Goal: Task Accomplishment & Management: Complete application form

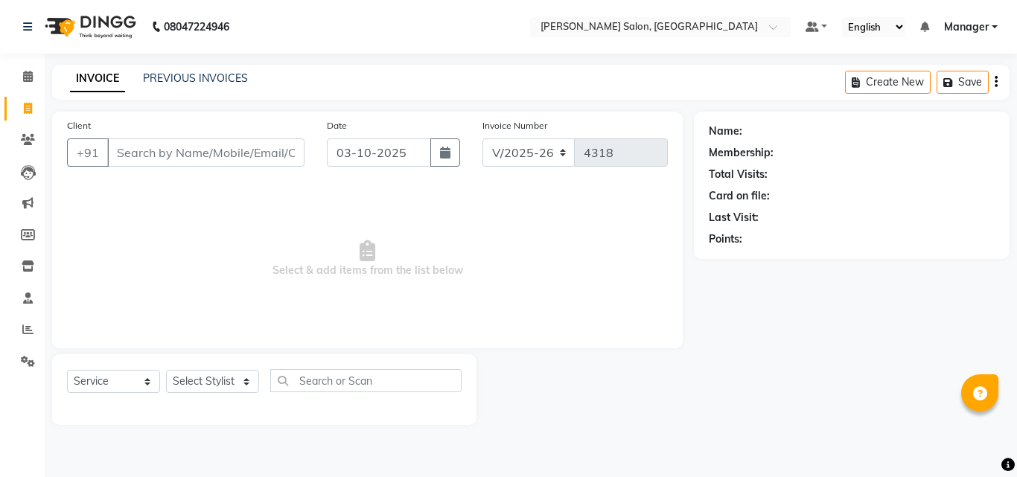
select select "7229"
select select "service"
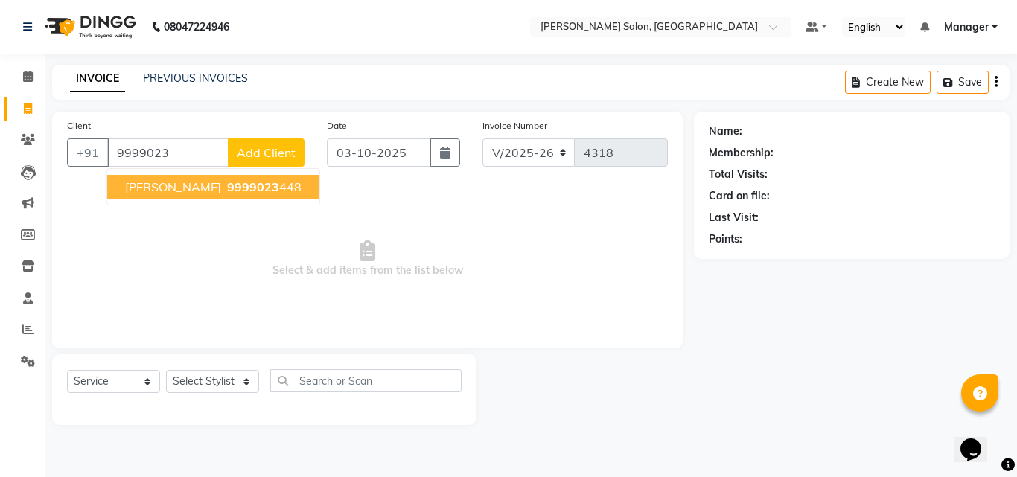
click at [227, 180] on span "9999023" at bounding box center [253, 186] width 52 height 15
type input "9999023448"
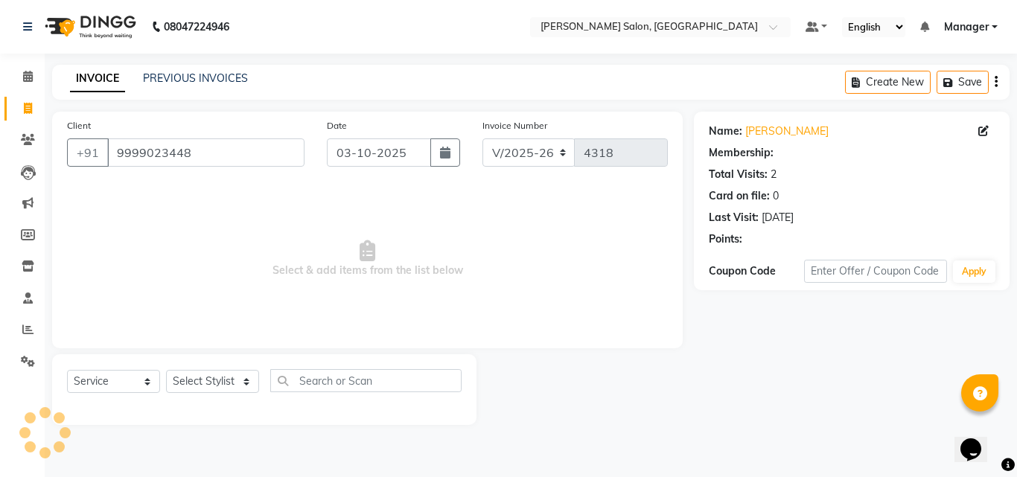
select select "1: Object"
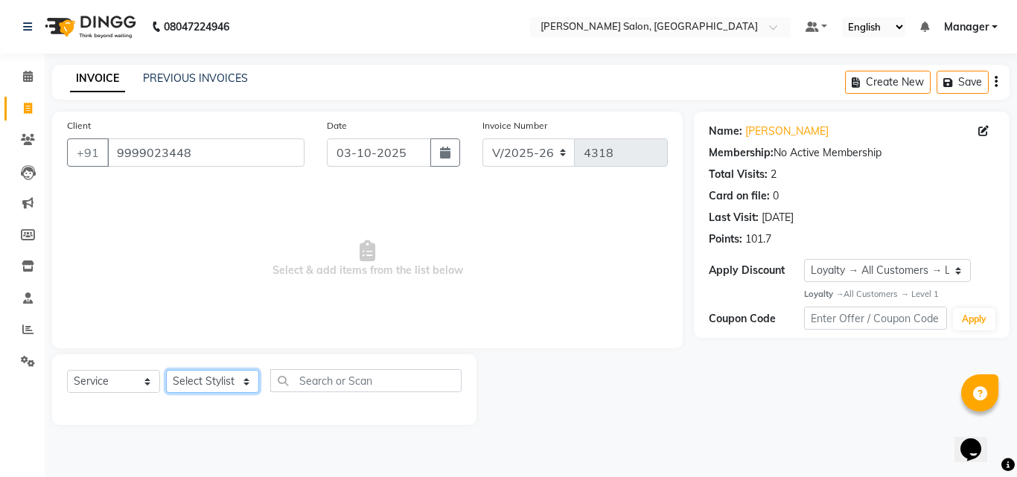
click at [211, 389] on select "Select Stylist BHOLU Geeta [PERSON_NAME] [PERSON_NAME] [PERSON_NAME] PEDI Manag…" at bounding box center [212, 381] width 93 height 23
select select "61925"
click at [166, 370] on select "Select Stylist BHOLU Geeta [PERSON_NAME] [PERSON_NAME] [PERSON_NAME] PEDI Manag…" at bounding box center [212, 381] width 93 height 23
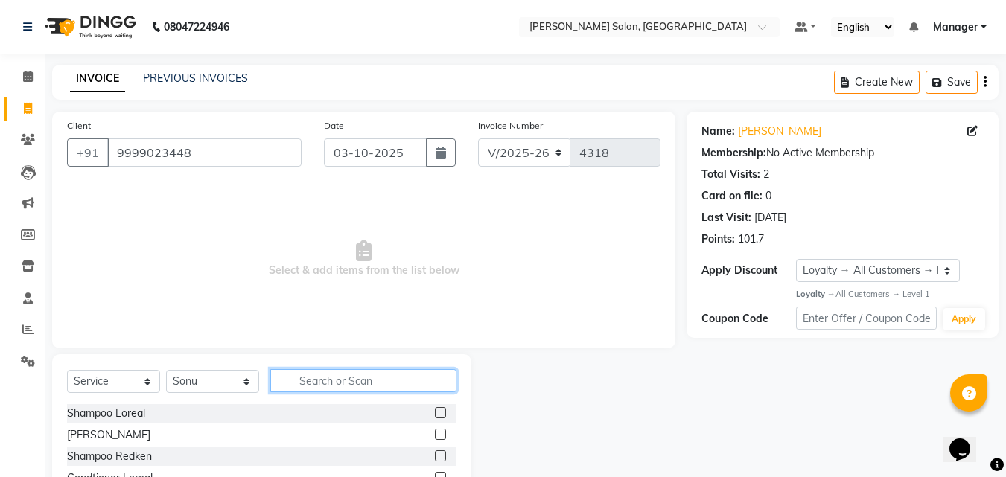
click at [320, 380] on input "text" at bounding box center [363, 380] width 186 height 23
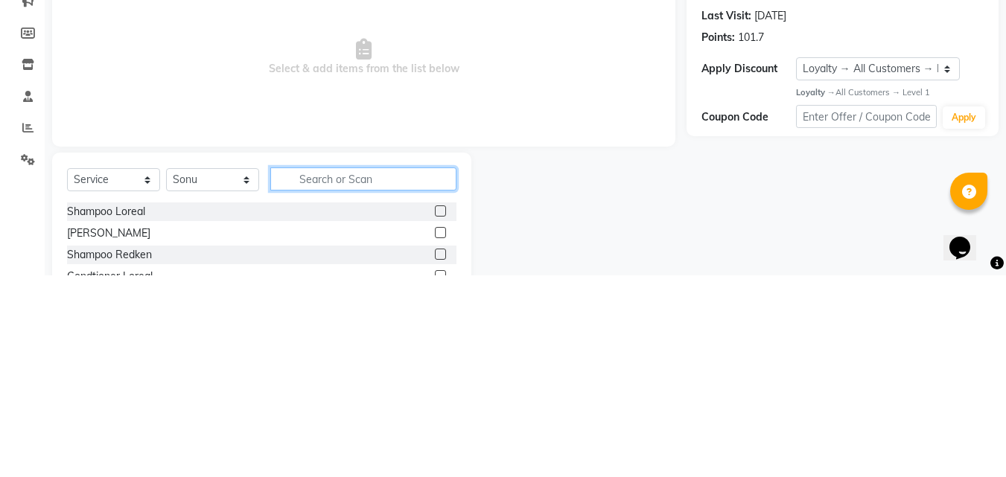
scroll to position [36, 0]
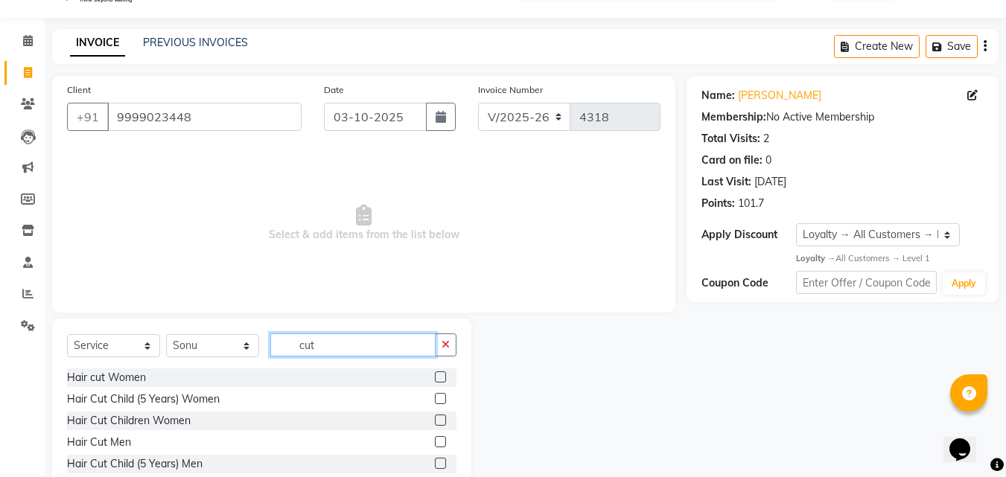
type input "cut"
click at [435, 461] on label at bounding box center [440, 463] width 11 height 11
click at [435, 461] on input "checkbox" at bounding box center [440, 464] width 10 height 10
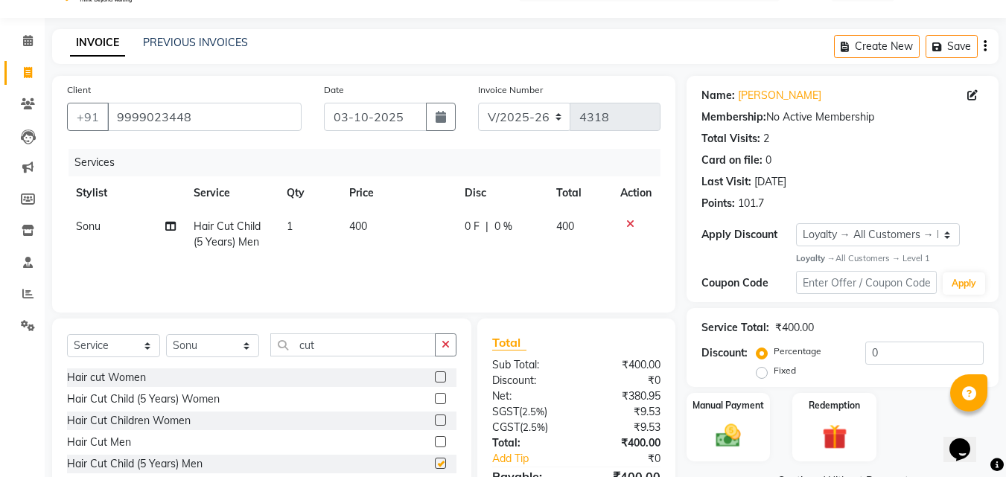
checkbox input "false"
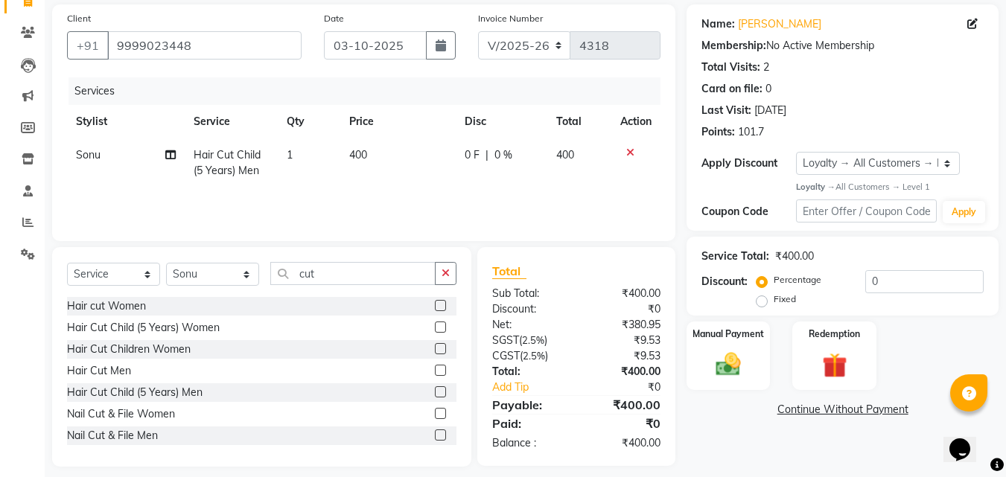
scroll to position [106, 0]
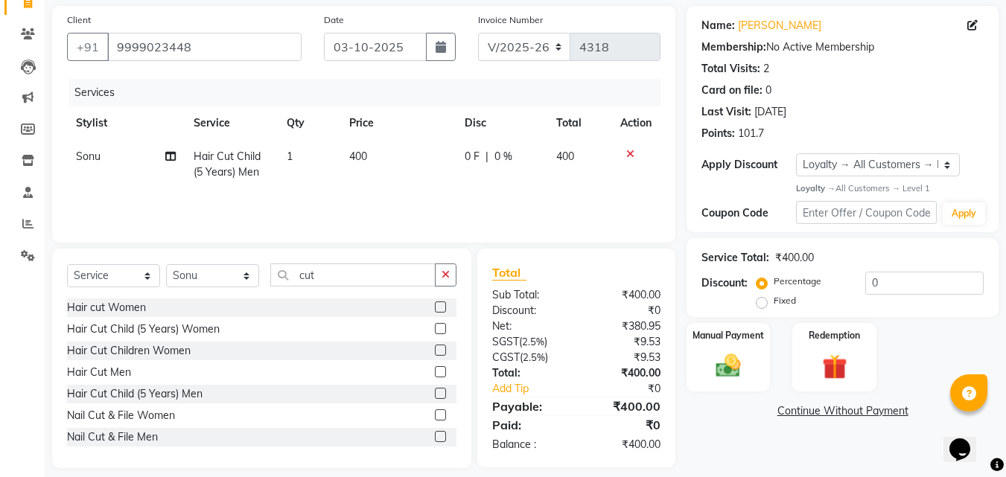
click at [435, 372] on label at bounding box center [440, 371] width 11 height 11
click at [435, 372] on input "checkbox" at bounding box center [440, 373] width 10 height 10
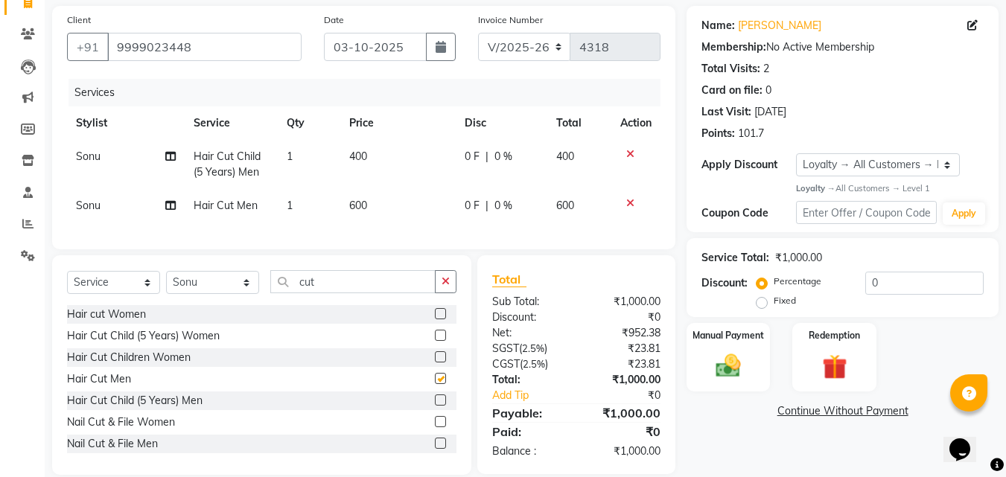
checkbox input "false"
click at [629, 153] on icon at bounding box center [630, 154] width 8 height 10
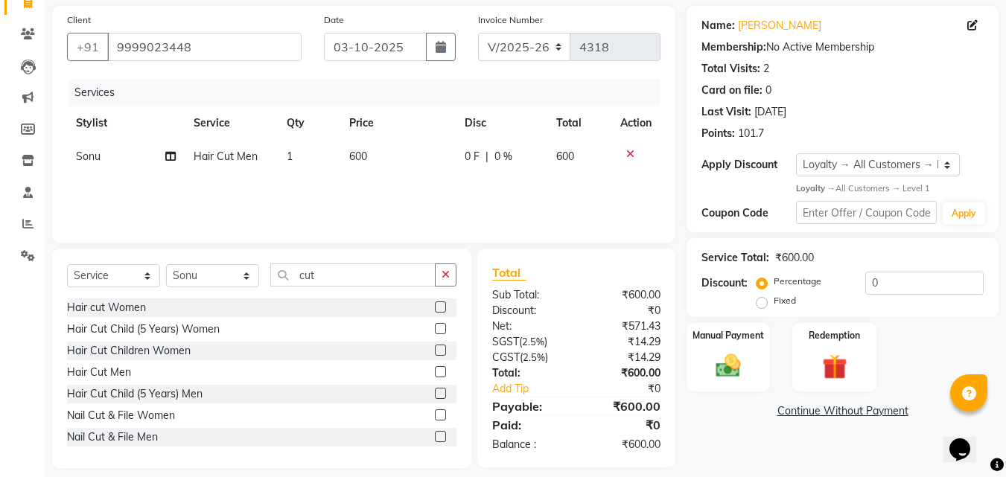
scroll to position [119, 0]
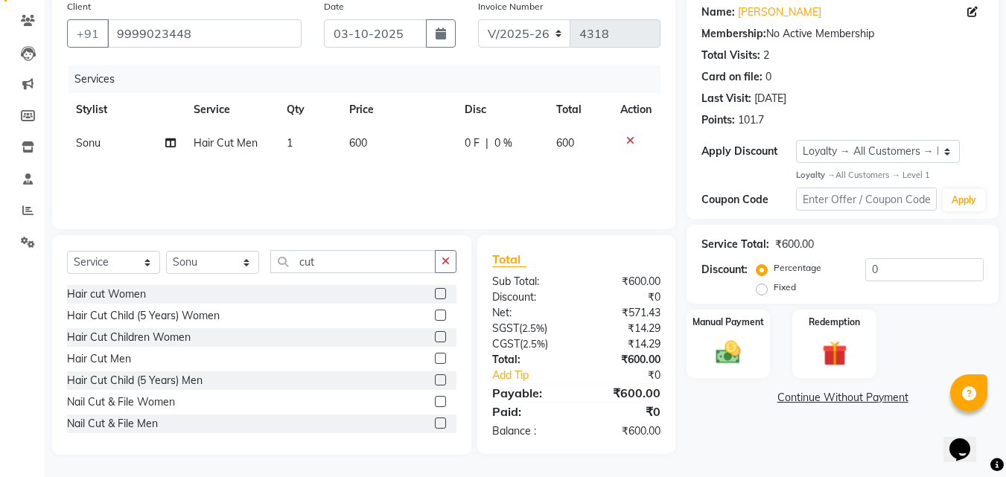
click at [728, 448] on div "Name: [PERSON_NAME] Membership: No Active Membership Total Visits: 2 Card on fi…" at bounding box center [847, 224] width 323 height 462
click at [398, 149] on td "600" at bounding box center [397, 143] width 115 height 33
select select "61925"
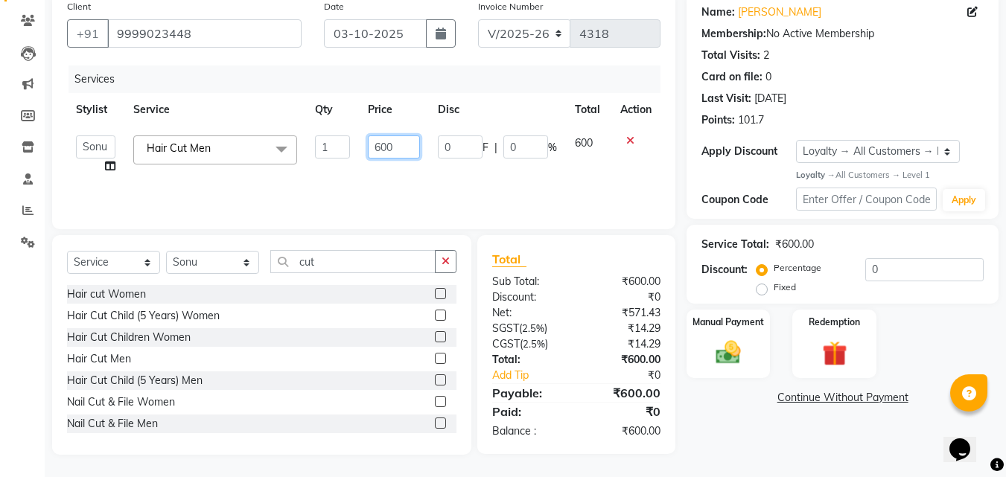
click at [409, 148] on input "600" at bounding box center [393, 146] width 51 height 23
type input "6"
type input "525"
click at [727, 424] on div "Name: [PERSON_NAME] Membership: No Active Membership Total Visits: 2 Card on fi…" at bounding box center [847, 224] width 323 height 462
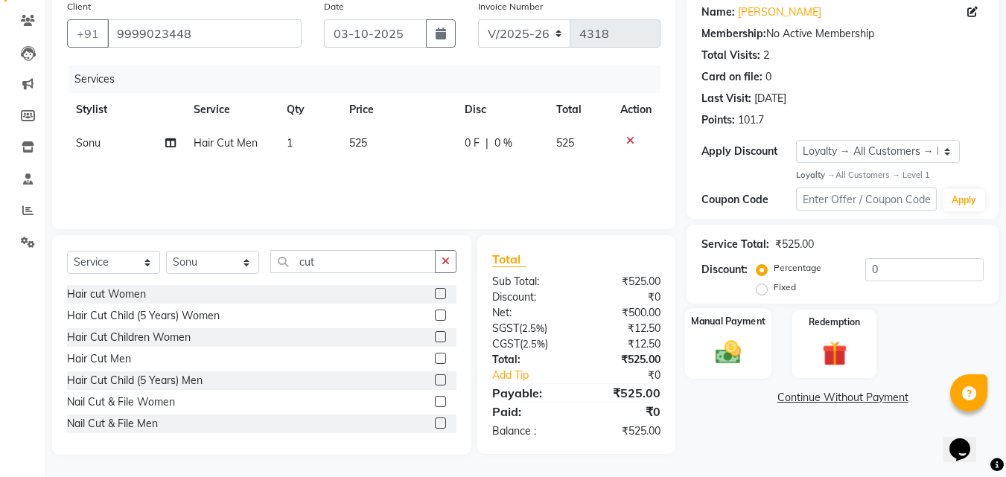
click at [728, 355] on img at bounding box center [728, 353] width 42 height 30
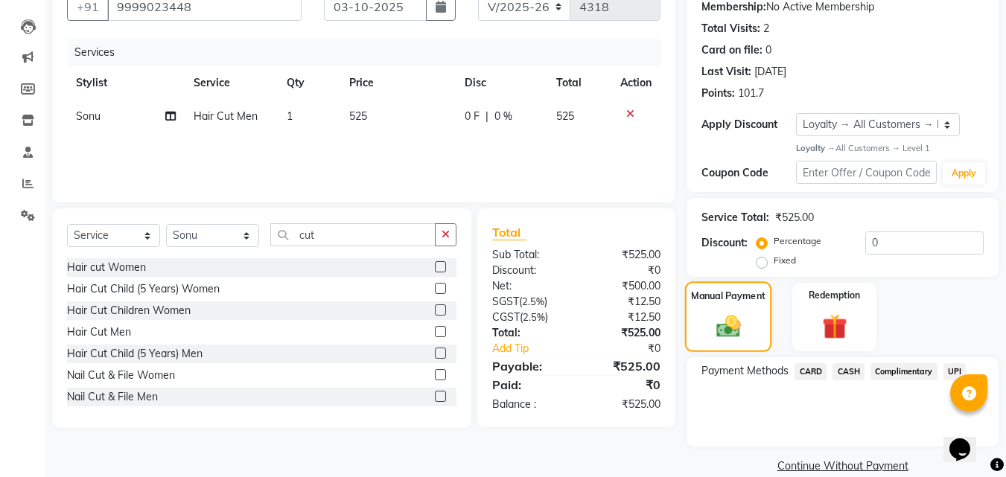
scroll to position [168, 0]
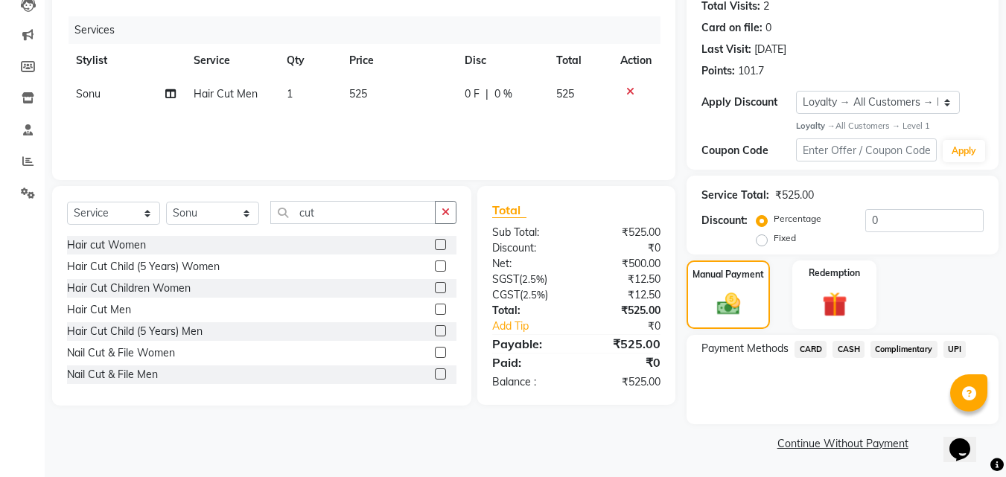
click at [960, 350] on span "UPI" at bounding box center [954, 349] width 23 height 17
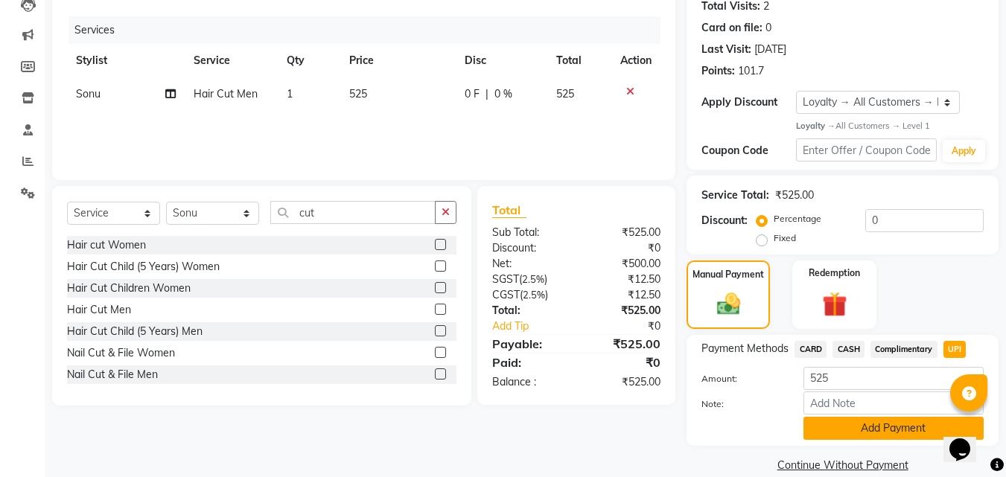
click at [874, 429] on button "Add Payment" at bounding box center [893, 428] width 180 height 23
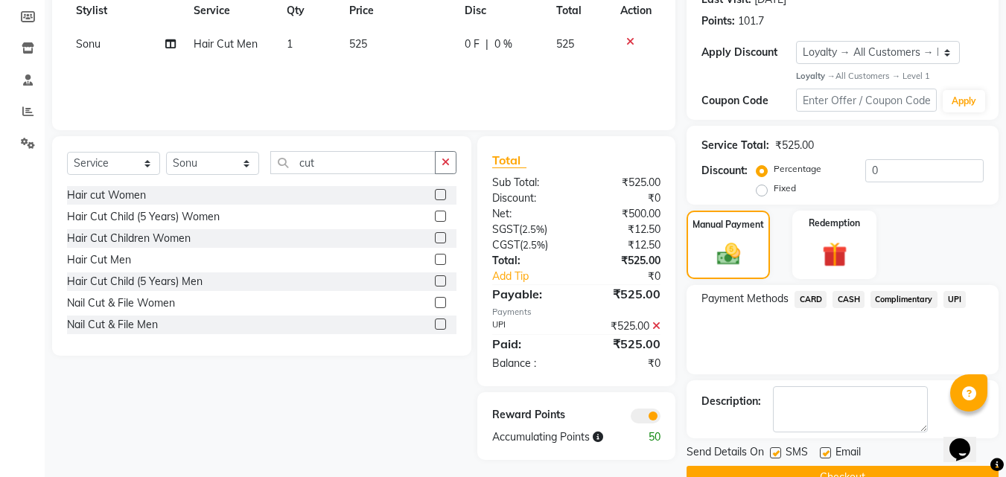
scroll to position [252, 0]
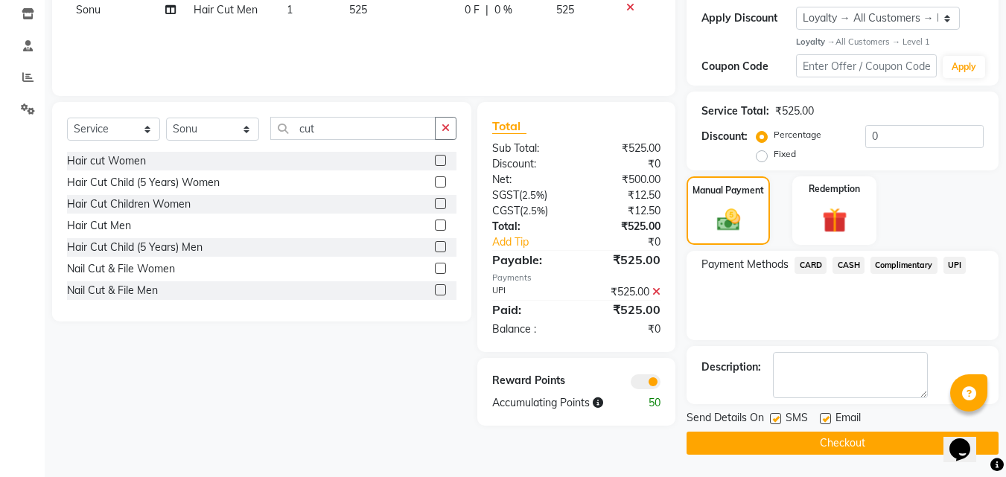
click at [887, 444] on button "Checkout" at bounding box center [842, 443] width 312 height 23
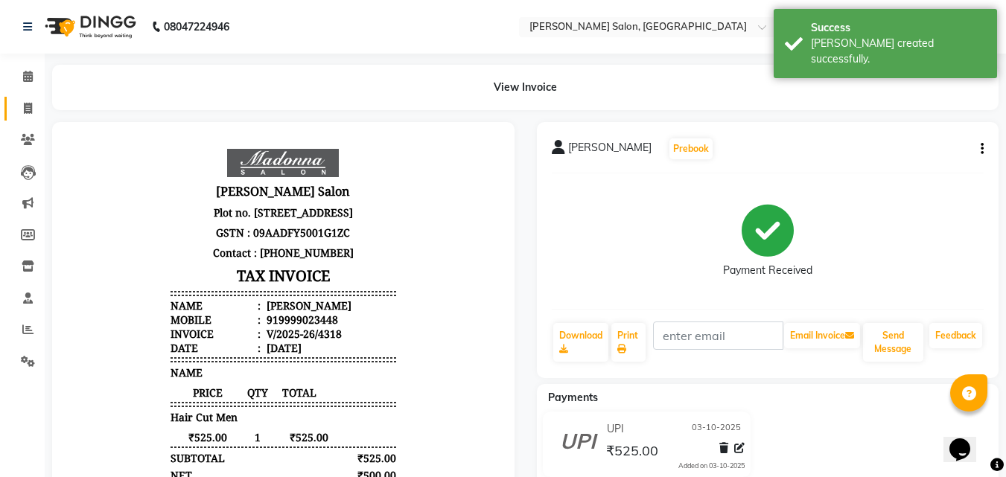
click at [25, 111] on icon at bounding box center [28, 108] width 8 height 11
select select "service"
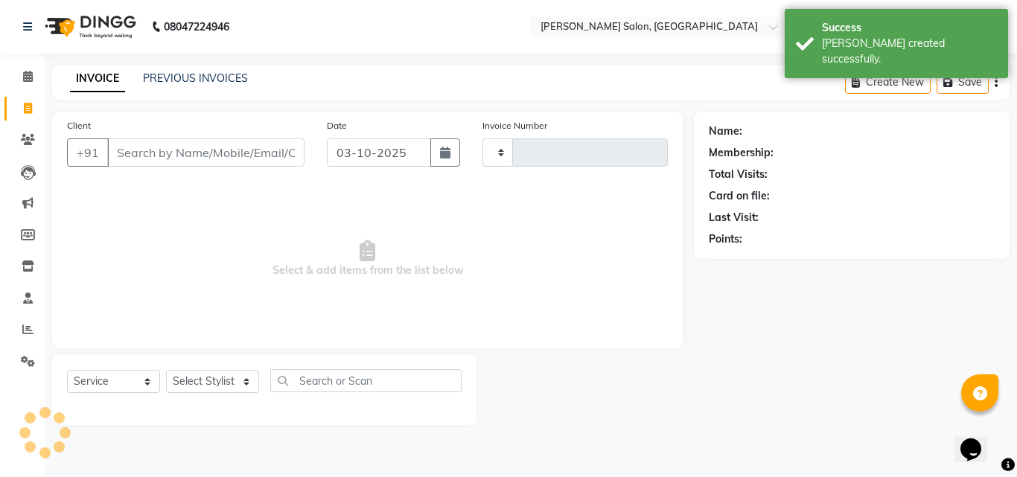
type input "4319"
select select "7229"
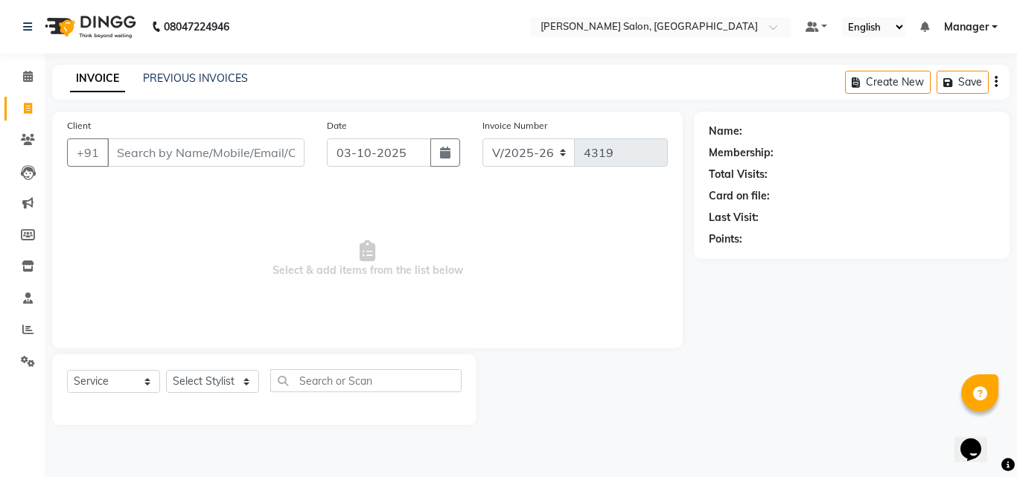
click at [164, 217] on span "Select & add items from the list below" at bounding box center [367, 259] width 601 height 149
click at [31, 328] on icon at bounding box center [27, 329] width 11 height 11
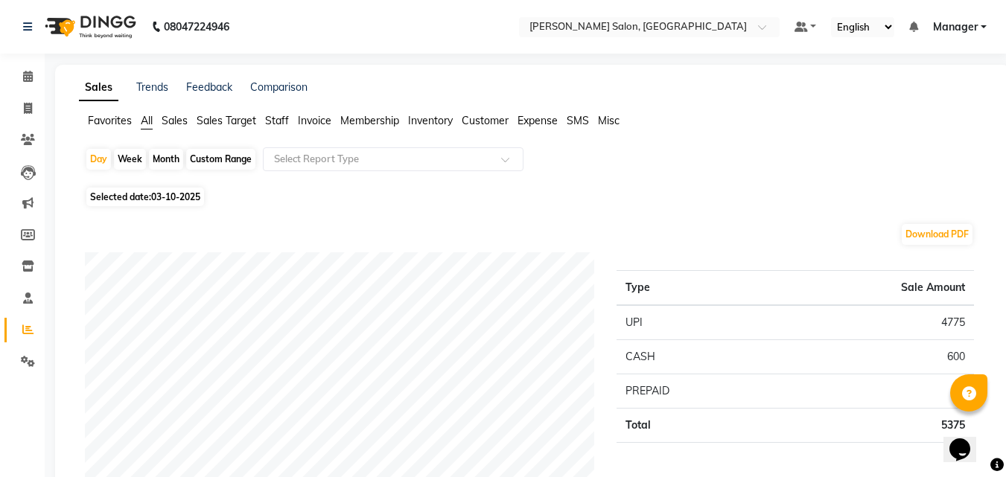
click at [180, 194] on span "03-10-2025" at bounding box center [175, 196] width 49 height 11
select select "10"
select select "2025"
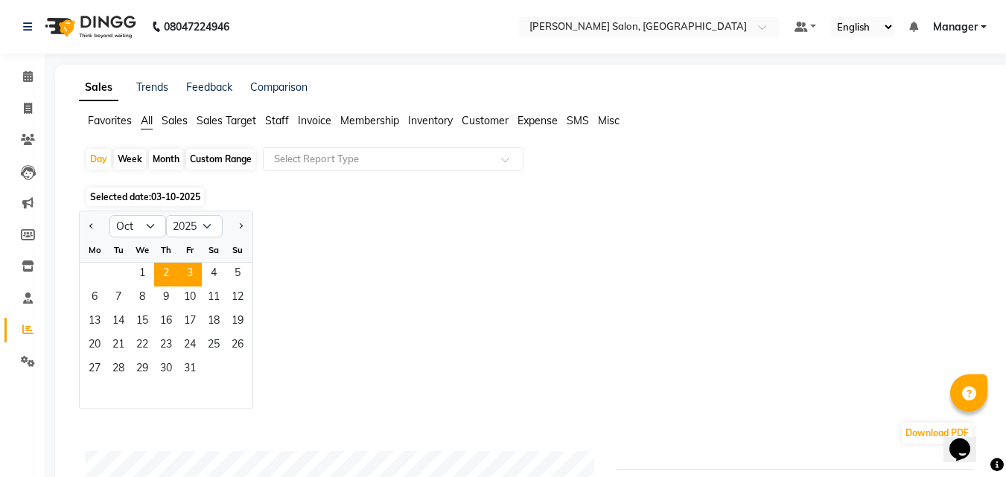
click at [166, 278] on span "2" at bounding box center [166, 275] width 24 height 24
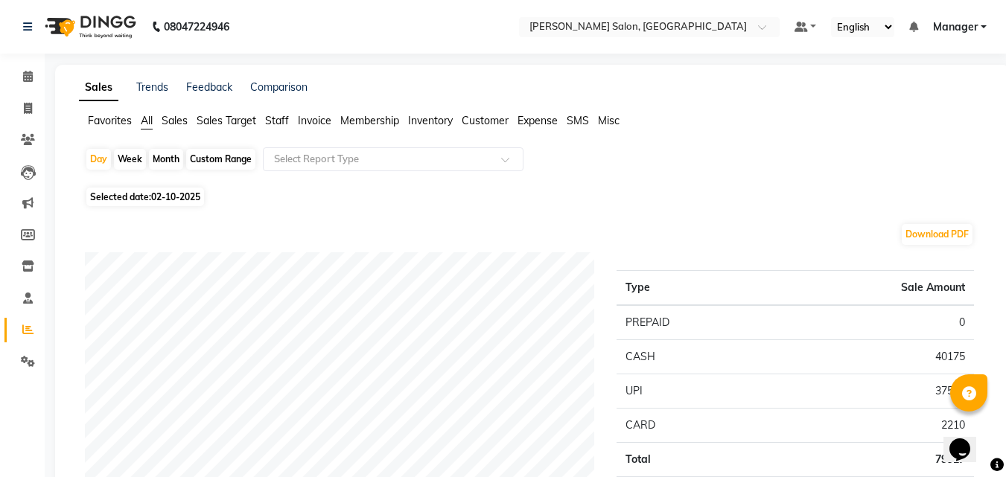
click at [274, 124] on span "Staff" at bounding box center [277, 120] width 24 height 13
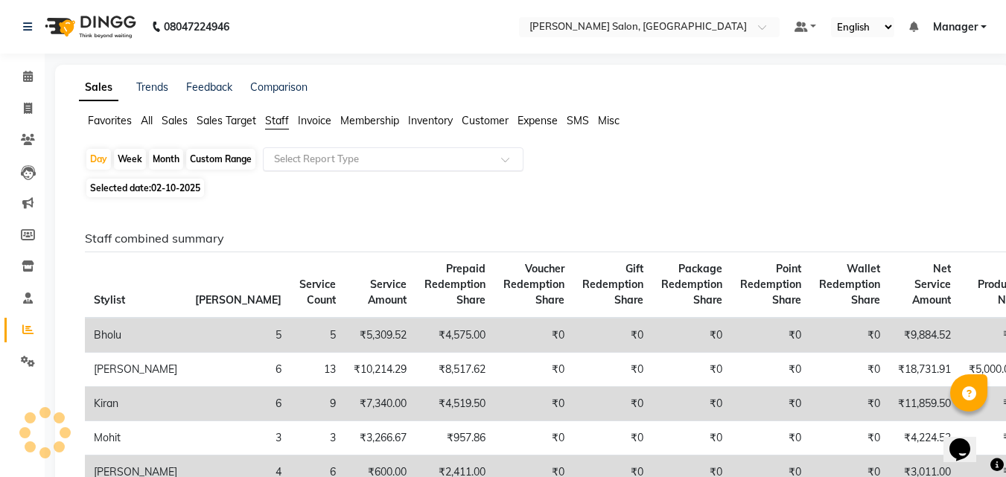
click at [507, 168] on span at bounding box center [510, 163] width 19 height 15
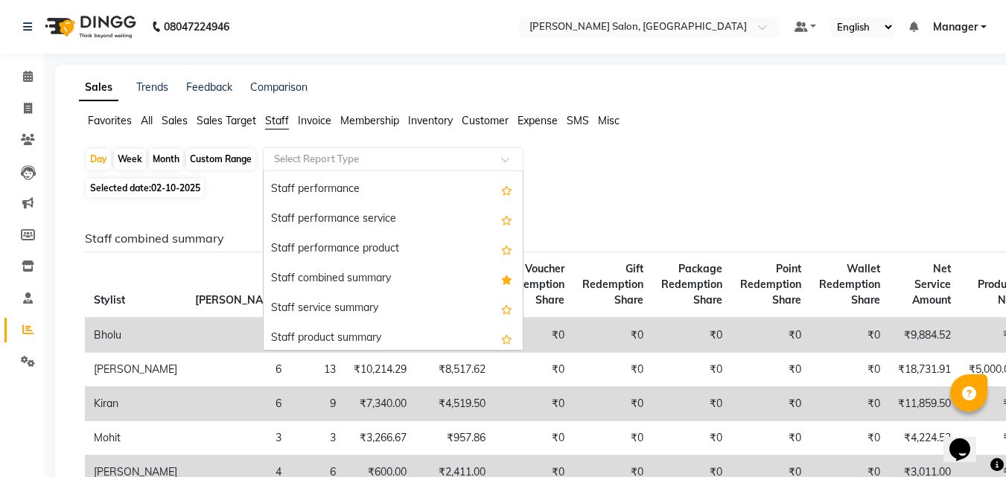
scroll to position [243, 0]
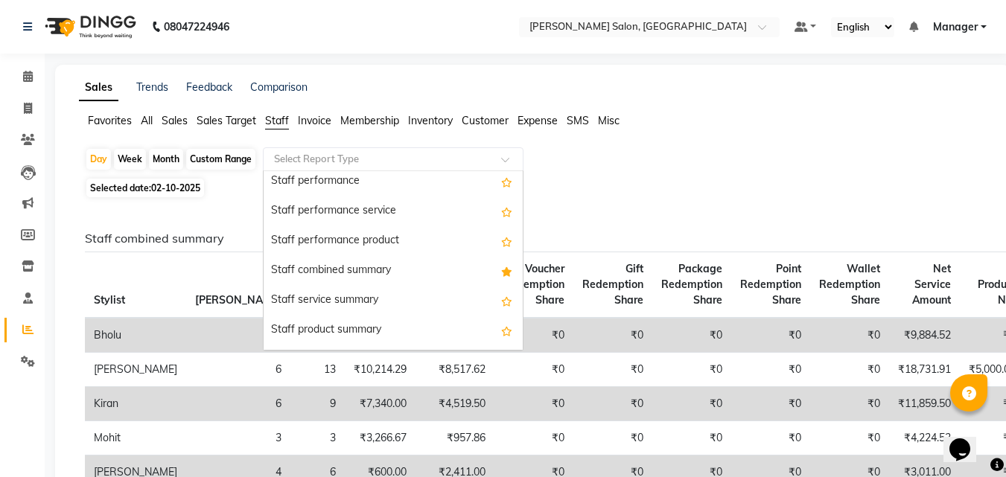
click at [355, 277] on div "Staff combined summary" at bounding box center [392, 271] width 259 height 30
select select "full_report"
select select "csv"
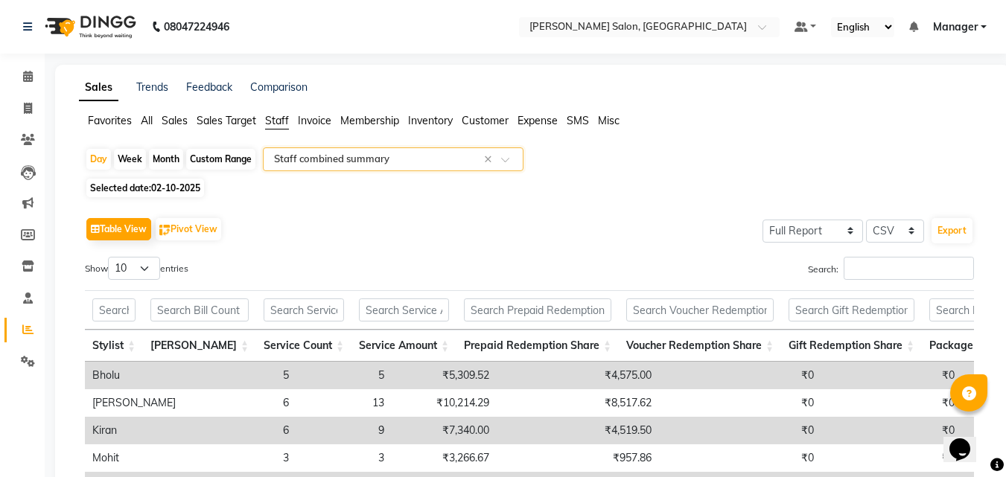
click at [785, 144] on app-reports "Favorites All Sales Sales Target Staff Invoice Membership Inventory Customer Ex…" at bounding box center [532, 399] width 924 height 572
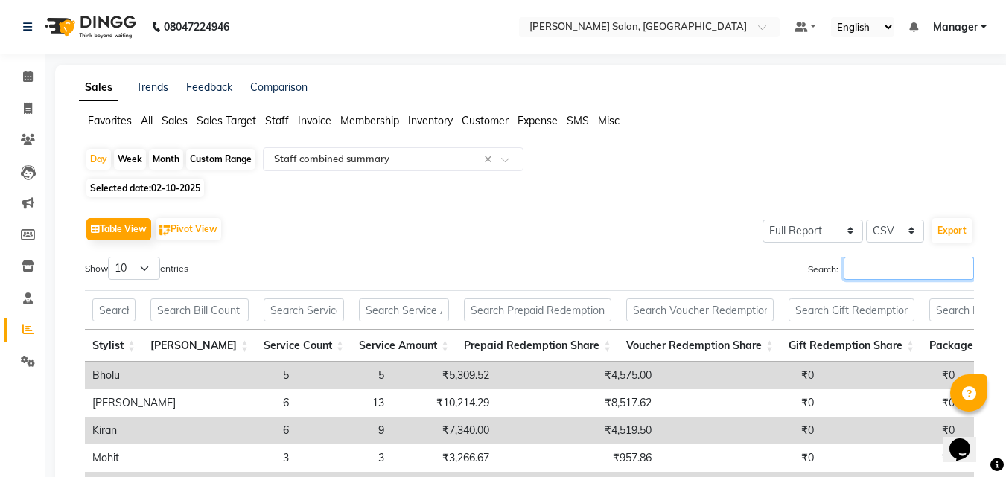
click at [922, 271] on input "Search:" at bounding box center [908, 268] width 130 height 23
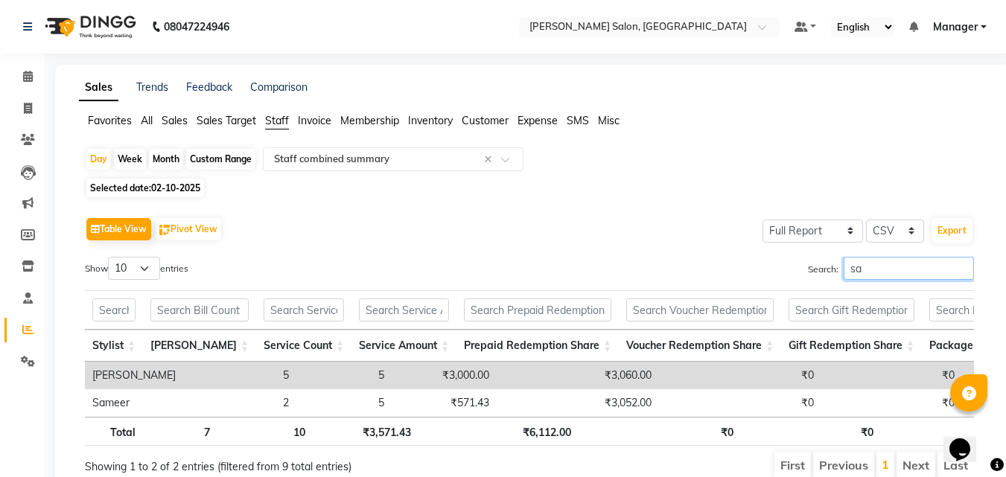
type input "saj"
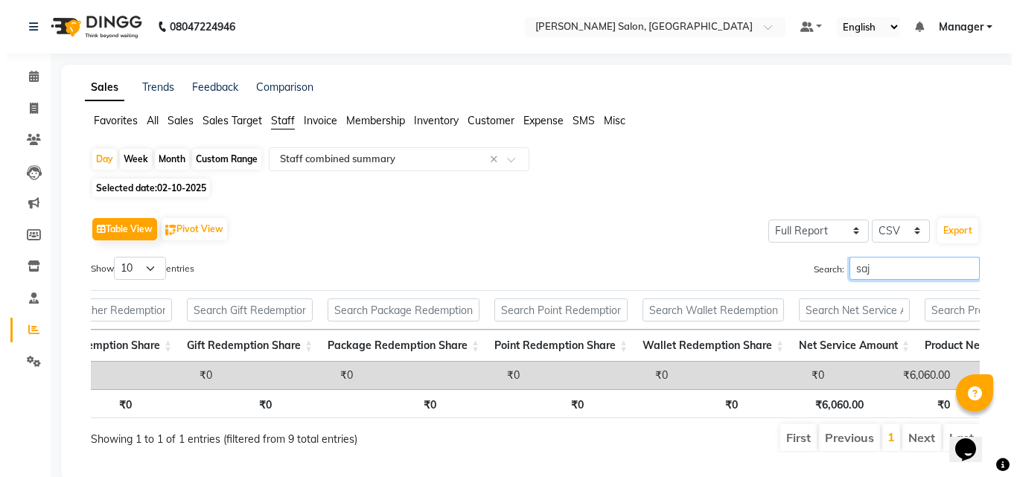
scroll to position [0, 1021]
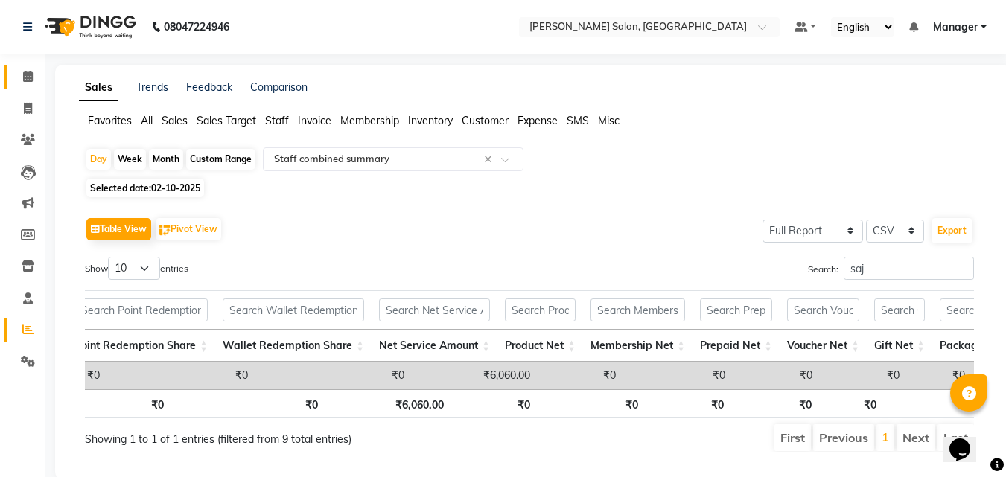
click at [13, 75] on link "Calendar" at bounding box center [22, 77] width 36 height 25
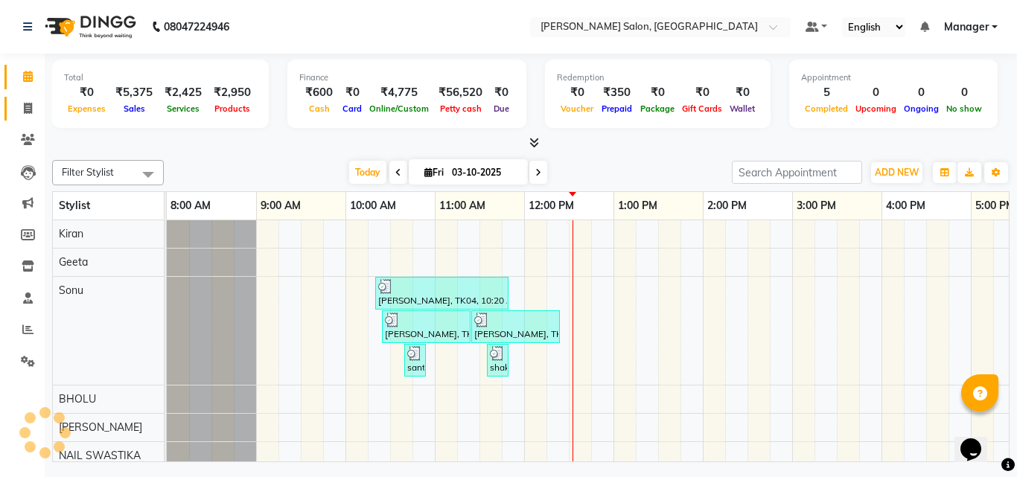
click at [27, 106] on icon at bounding box center [28, 108] width 8 height 11
select select "service"
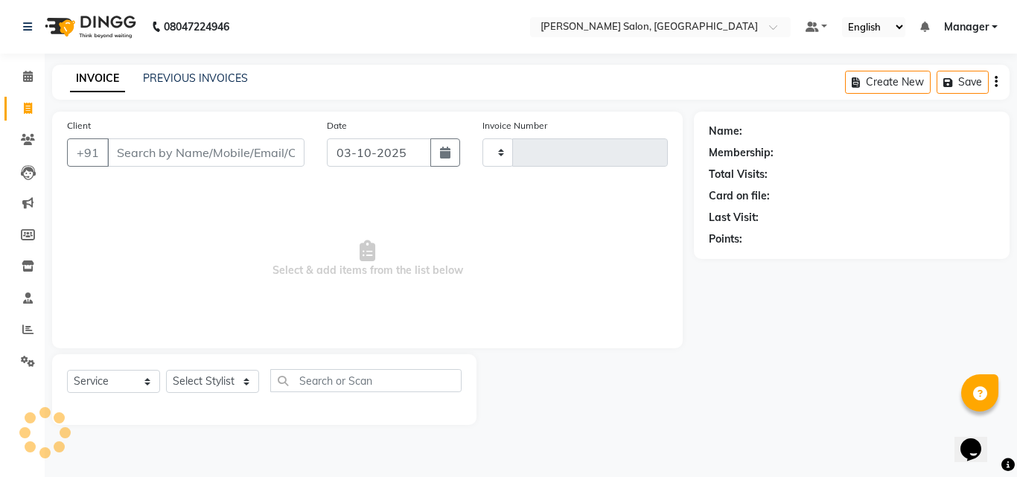
type input "4319"
select select "7229"
click at [12, 69] on link "Calendar" at bounding box center [22, 77] width 36 height 25
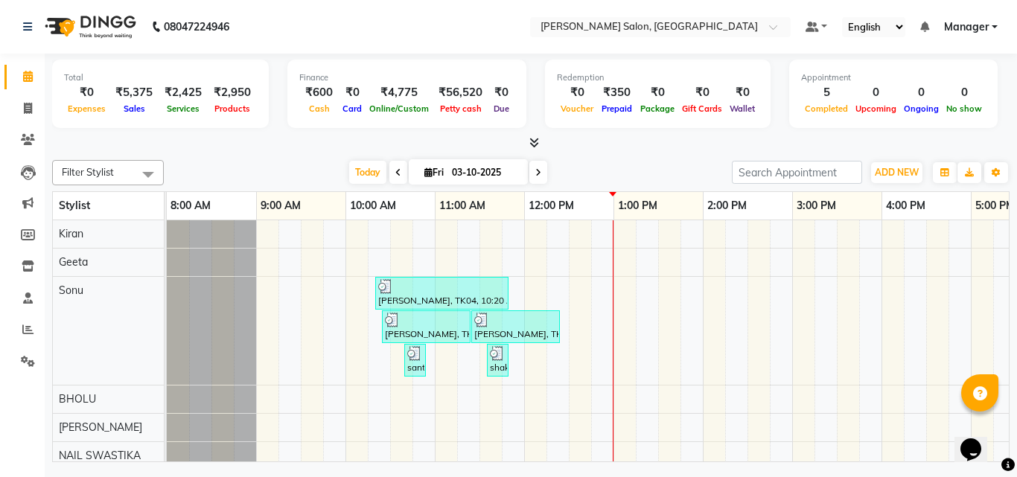
click at [619, 146] on div at bounding box center [530, 143] width 957 height 16
click at [28, 107] on icon at bounding box center [28, 108] width 8 height 11
select select "service"
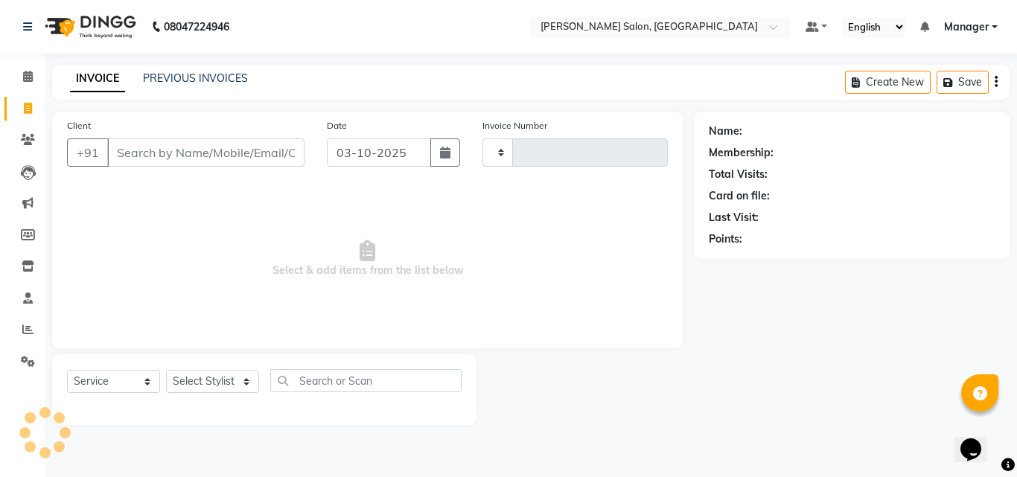
type input "4319"
select select "7229"
click at [225, 406] on div at bounding box center [264, 407] width 394 height 6
click at [230, 386] on select "Select Stylist BHOLU Geeta [PERSON_NAME] [PERSON_NAME] [PERSON_NAME] PEDI Manag…" at bounding box center [212, 381] width 93 height 23
select select "61922"
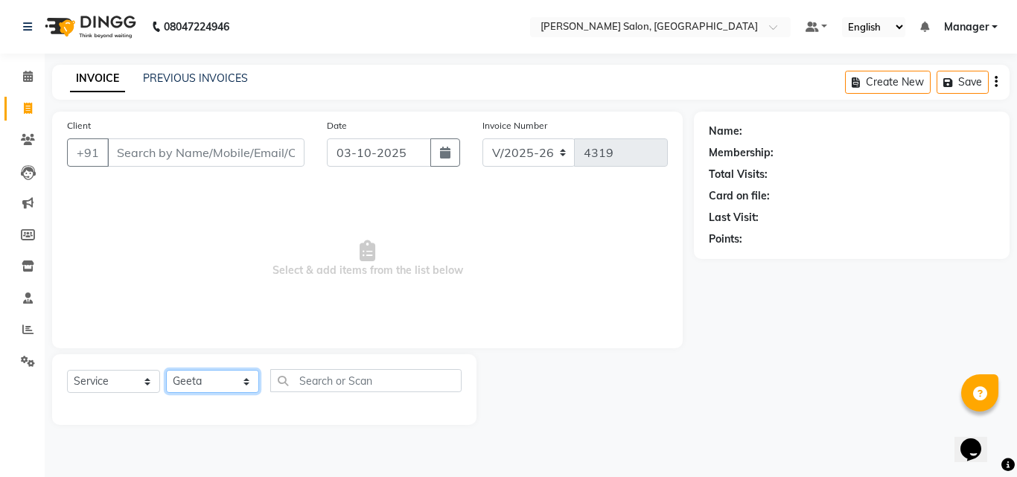
click at [166, 370] on select "Select Stylist BHOLU Geeta [PERSON_NAME] [PERSON_NAME] [PERSON_NAME] PEDI Manag…" at bounding box center [212, 381] width 93 height 23
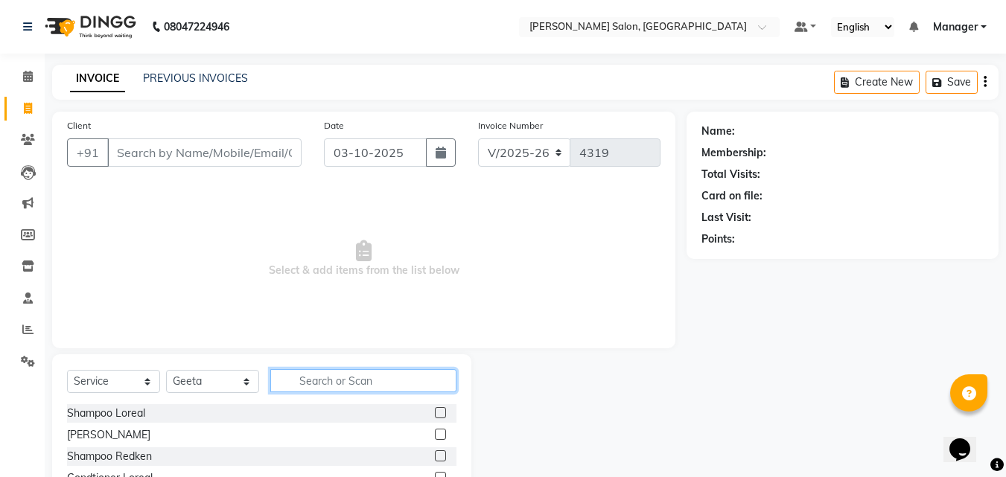
click at [335, 385] on input "text" at bounding box center [363, 380] width 186 height 23
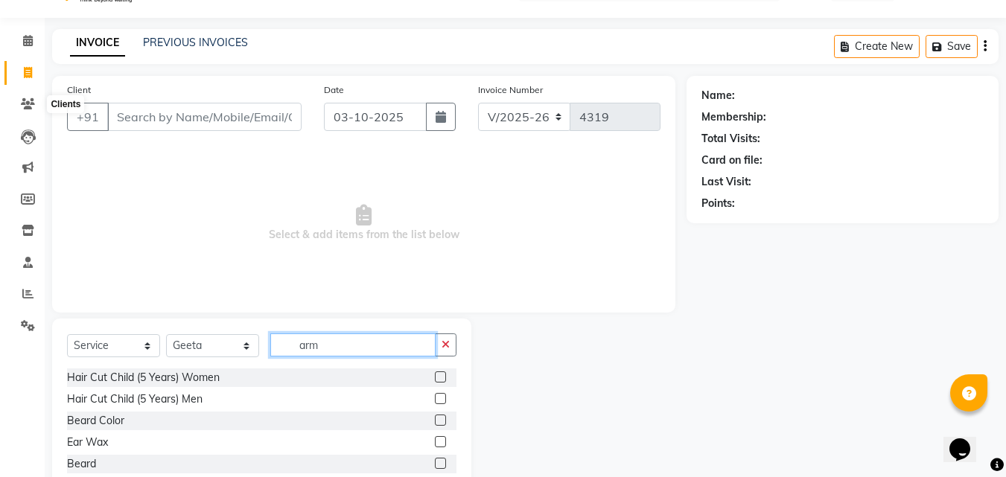
scroll to position [35, 0]
type input "a"
type input "fac"
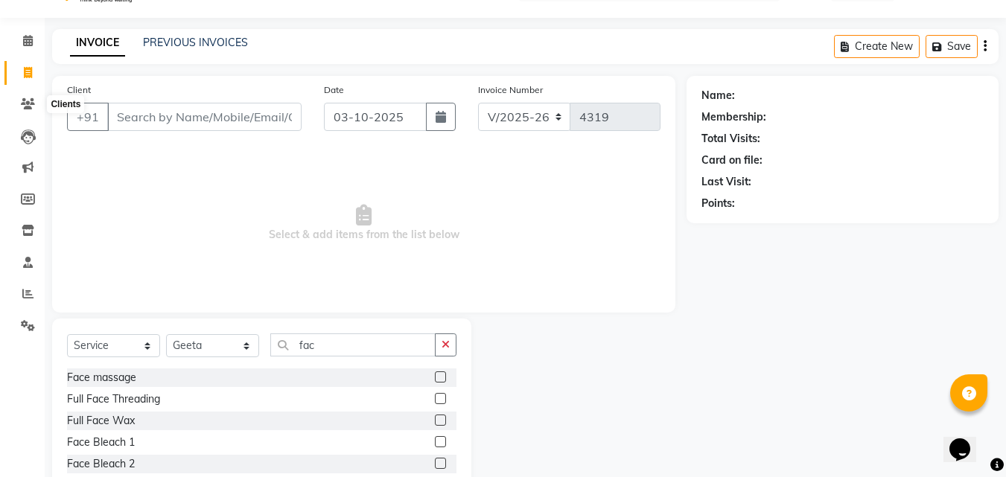
click at [435, 442] on label at bounding box center [440, 441] width 11 height 11
click at [435, 442] on input "checkbox" at bounding box center [440, 443] width 10 height 10
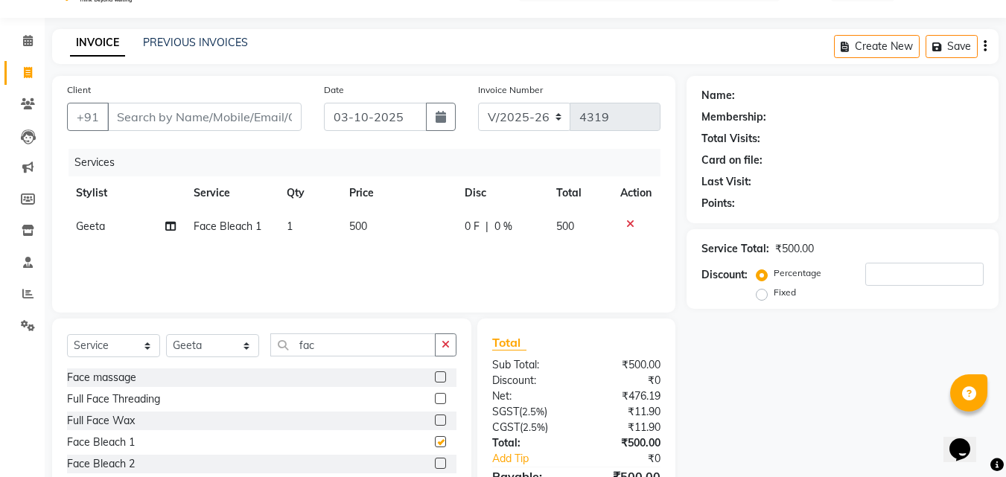
checkbox input "false"
click at [400, 234] on td "500" at bounding box center [397, 226] width 115 height 33
select select "61922"
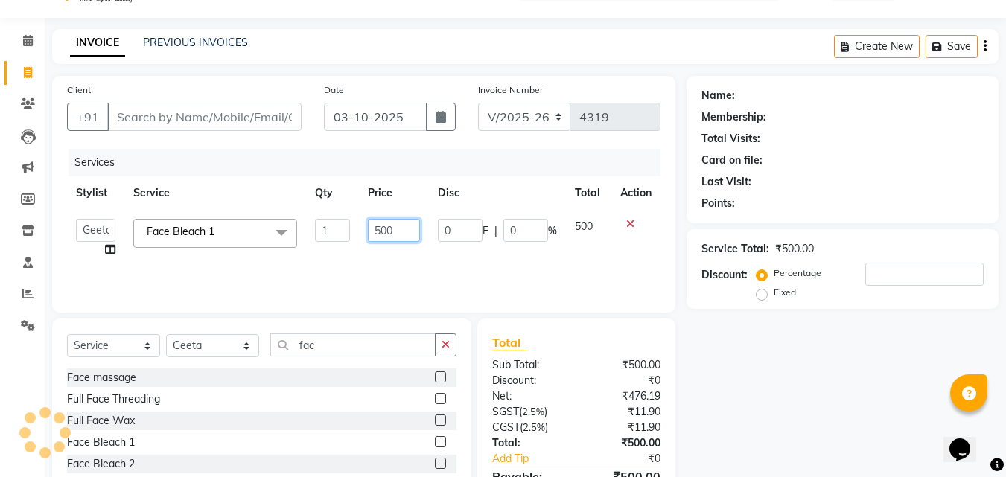
click at [406, 230] on input "500" at bounding box center [393, 230] width 51 height 23
type input "5"
type input "1260"
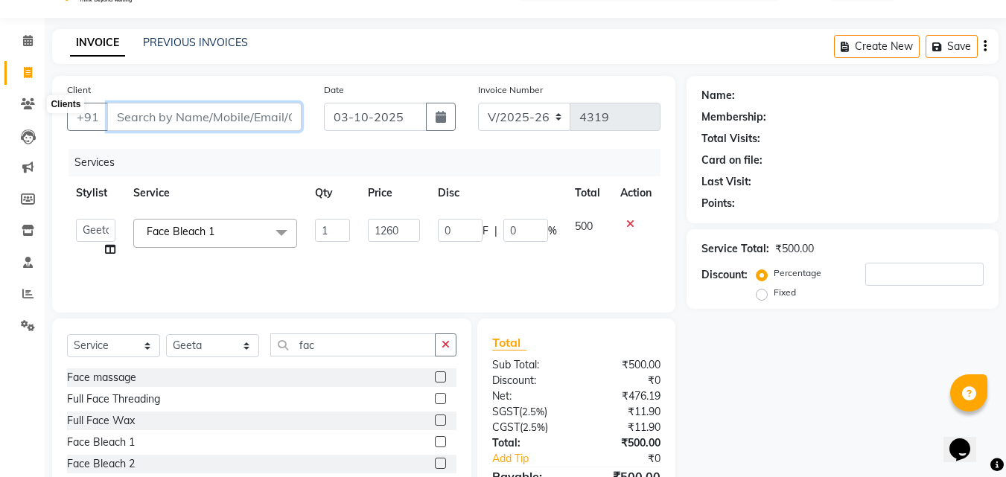
click at [208, 114] on input "Client" at bounding box center [204, 117] width 194 height 28
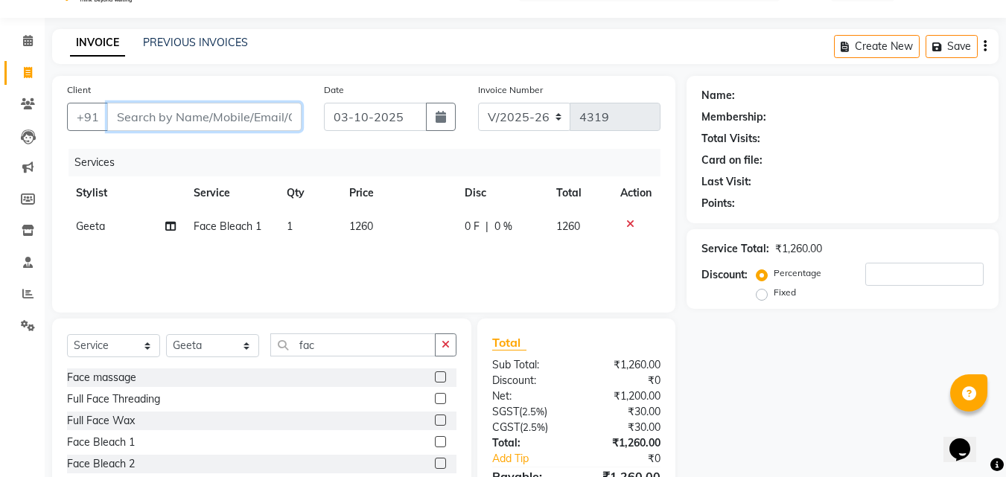
type input "9"
type input "0"
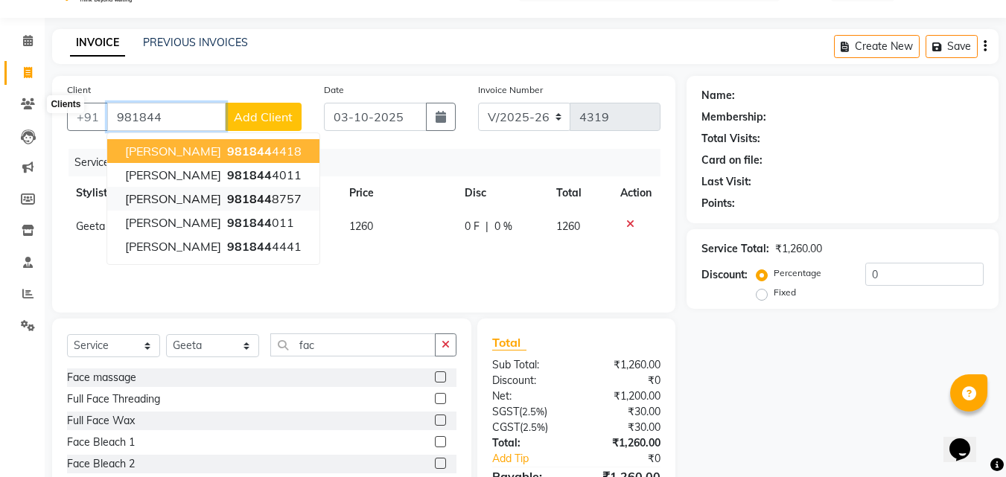
click at [224, 199] on ngb-highlight "981844 8757" at bounding box center [262, 198] width 77 height 15
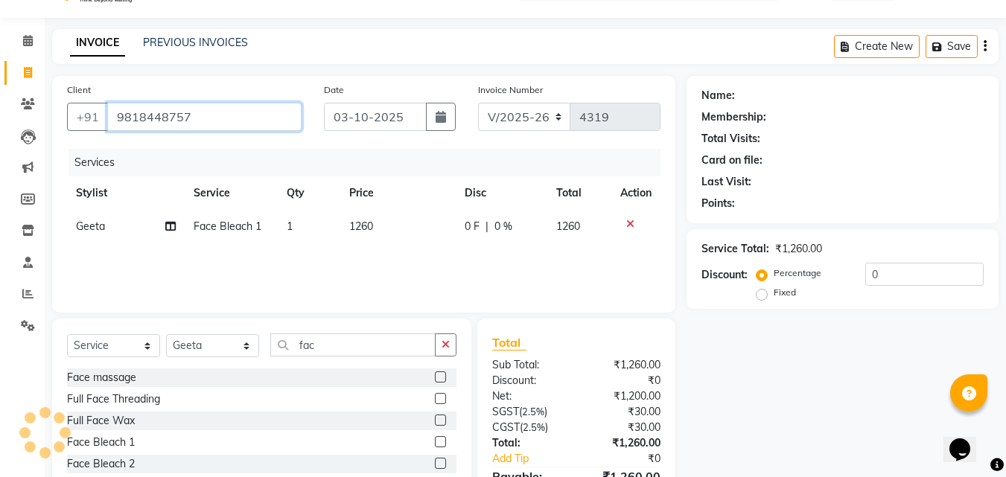
type input "9818448757"
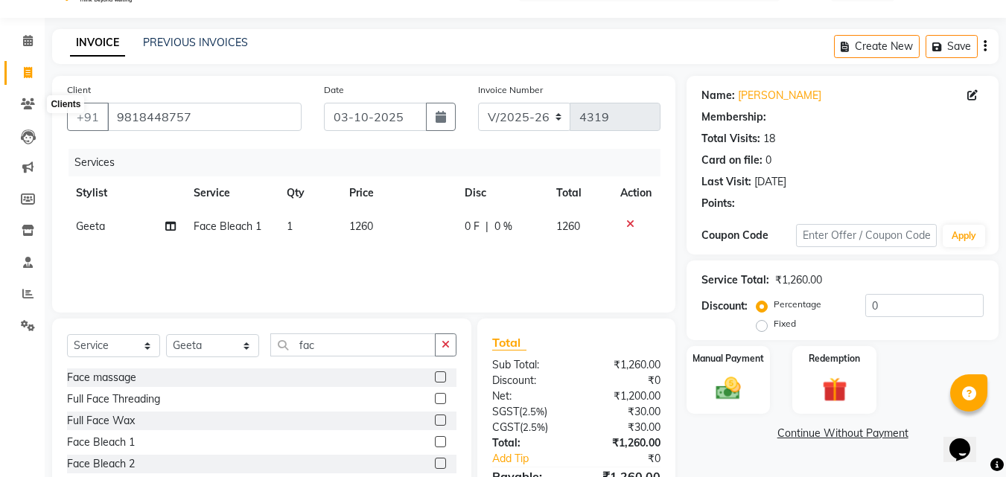
select select "1: Object"
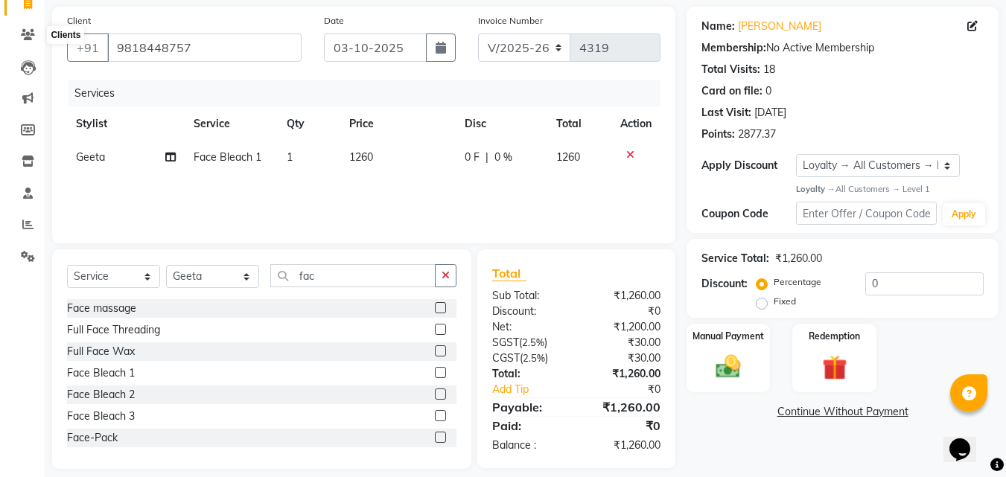
scroll to position [119, 0]
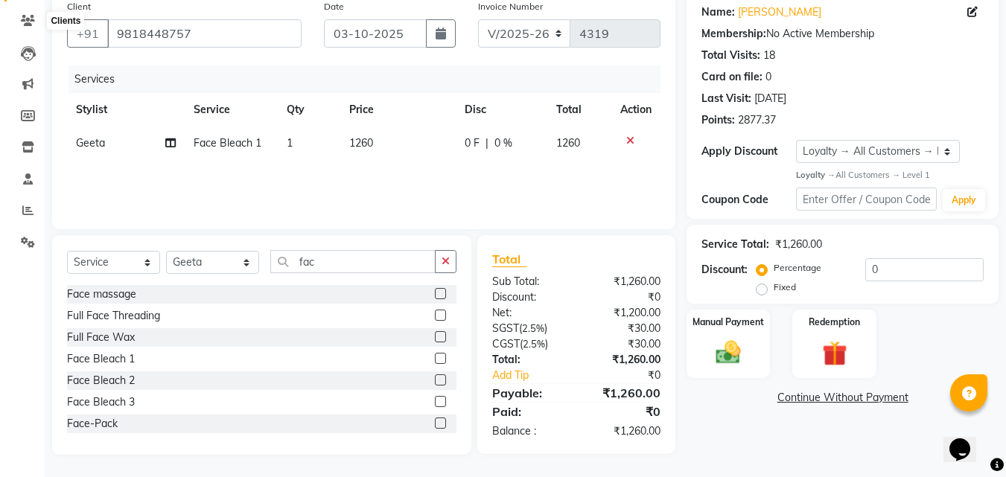
click at [735, 357] on img at bounding box center [728, 352] width 40 height 28
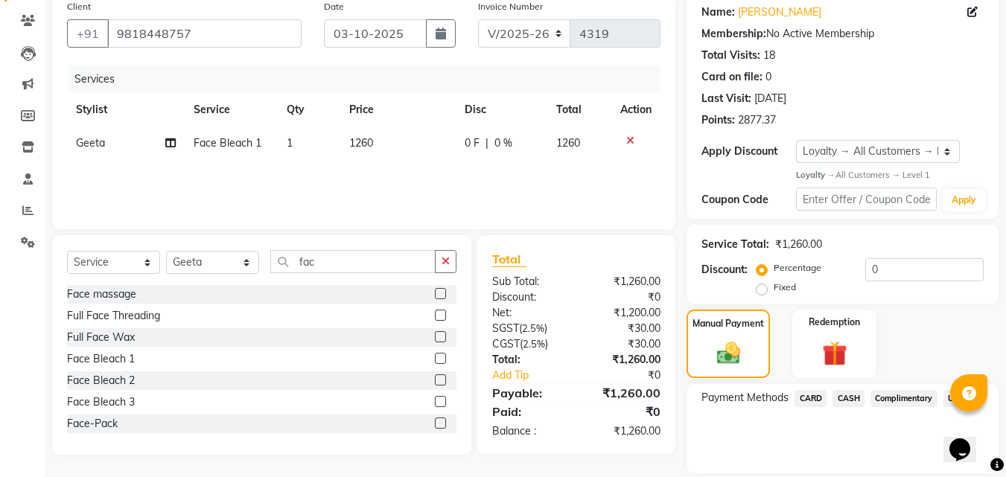
click at [811, 398] on span "CARD" at bounding box center [810, 398] width 32 height 17
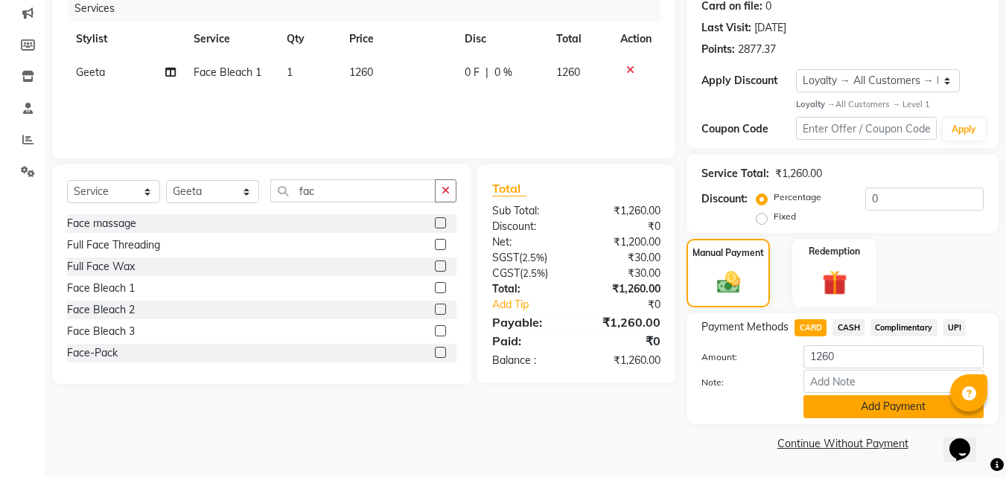
click at [898, 409] on button "Add Payment" at bounding box center [893, 406] width 180 height 23
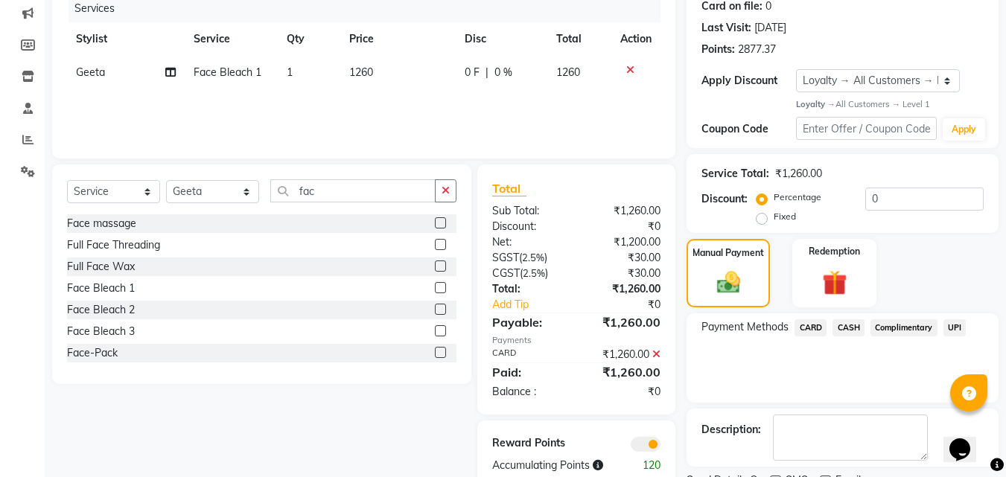
scroll to position [252, 0]
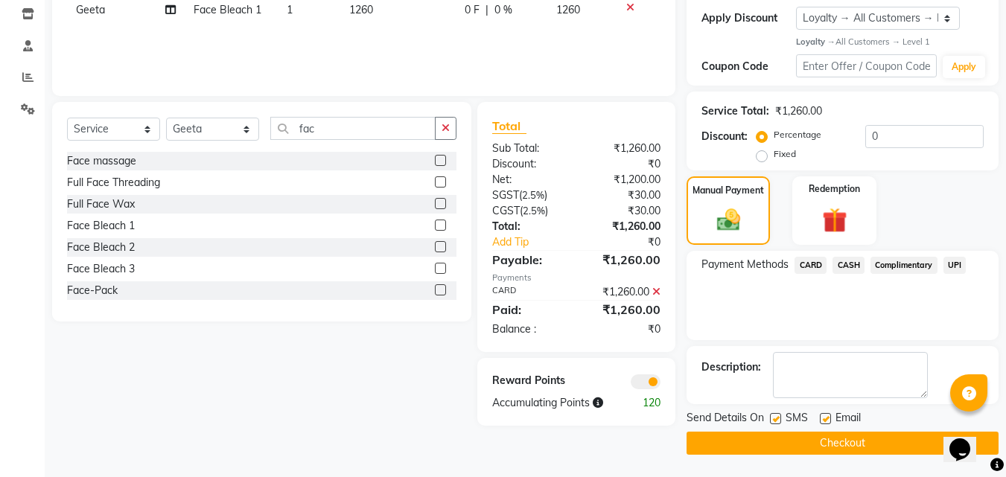
click at [875, 438] on button "Checkout" at bounding box center [842, 443] width 312 height 23
